Goal: Task Accomplishment & Management: Manage account settings

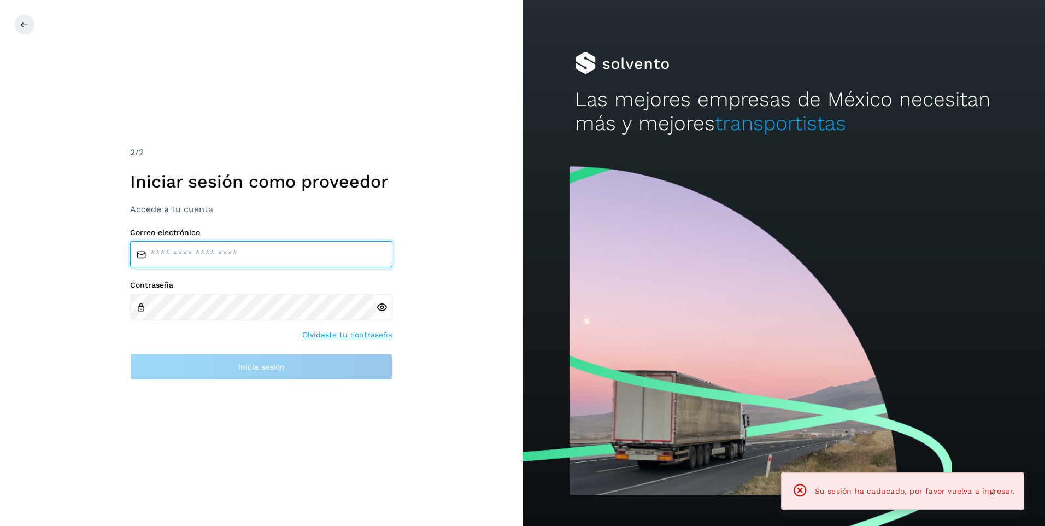
type input "**********"
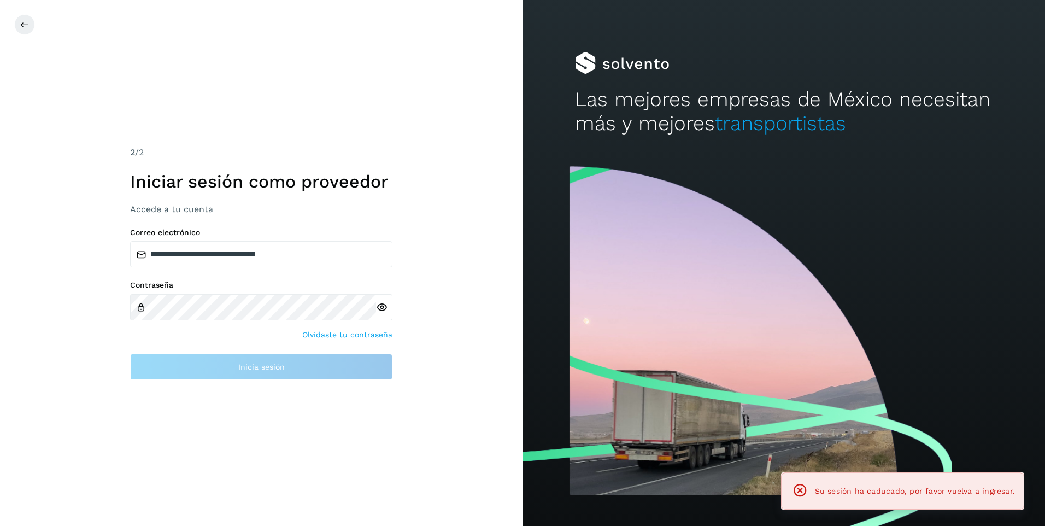
click at [469, 145] on div "**********" at bounding box center [261, 263] width 522 height 526
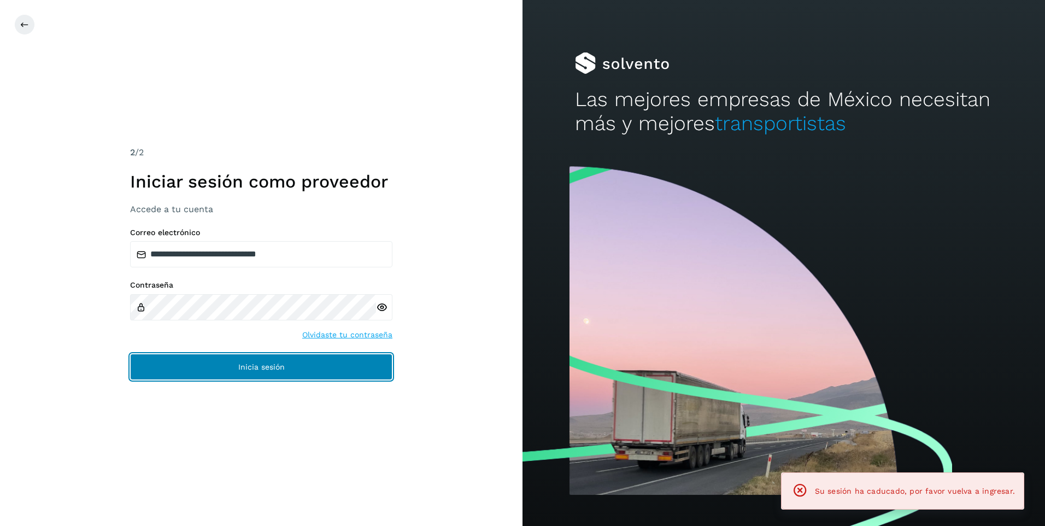
click at [299, 363] on button "Inicia sesión" at bounding box center [261, 367] width 262 height 26
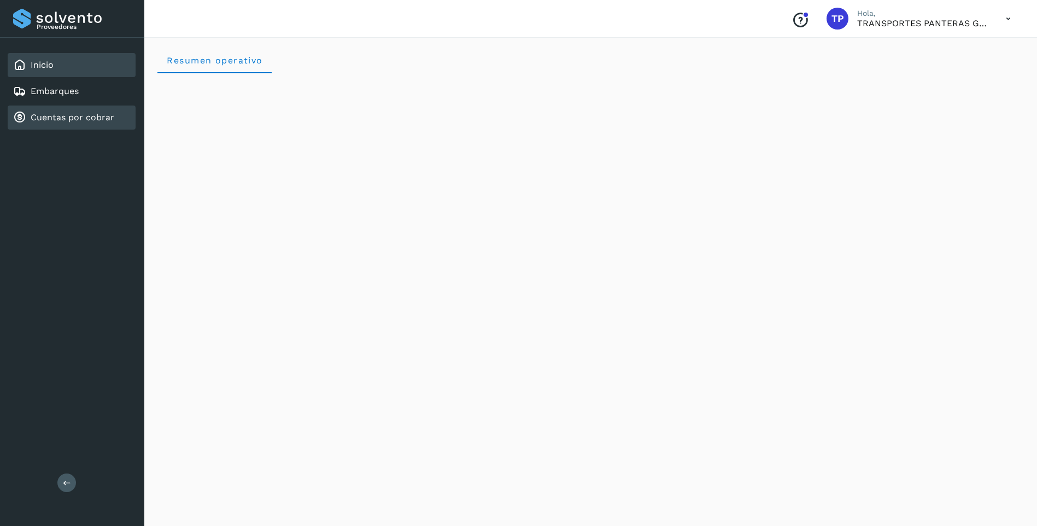
click at [84, 116] on link "Cuentas por cobrar" at bounding box center [73, 117] width 84 height 10
